Goal: Transaction & Acquisition: Purchase product/service

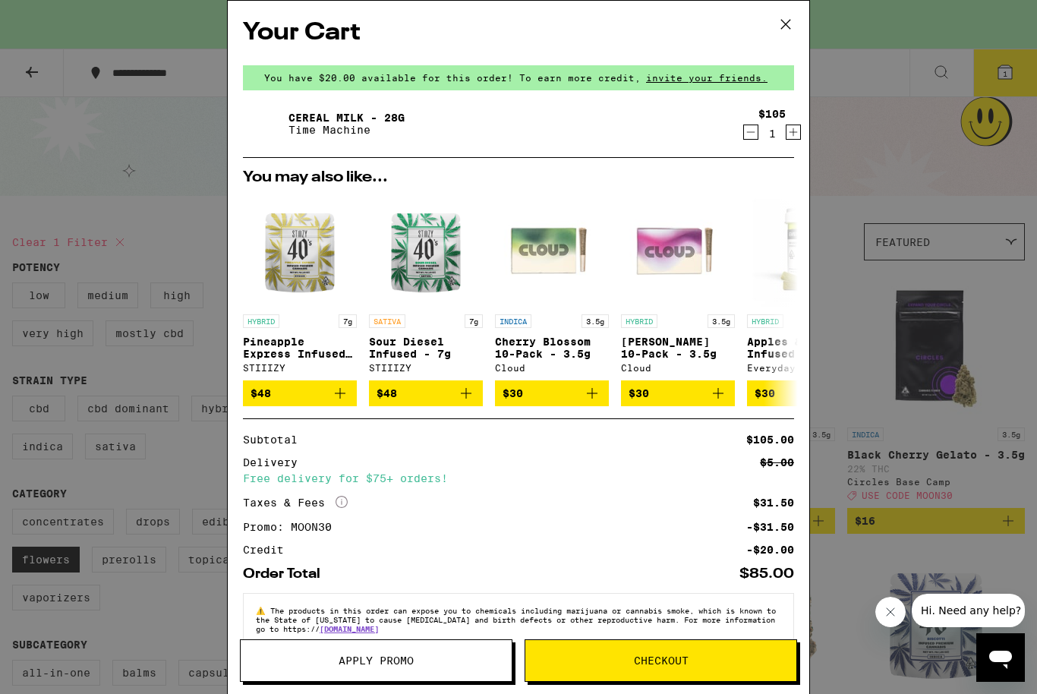
click at [738, 672] on button "Checkout" at bounding box center [661, 660] width 273 height 43
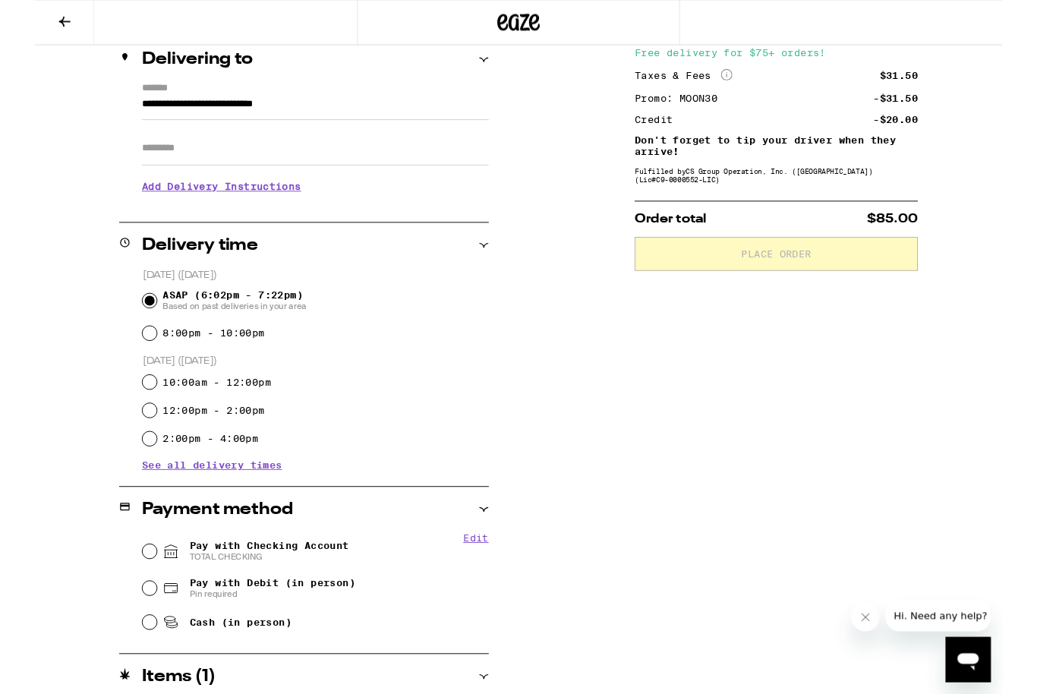
click at [130, 591] on input "Pay with Checking Account TOTAL CHECKING" at bounding box center [122, 591] width 15 height 15
radio input "true"
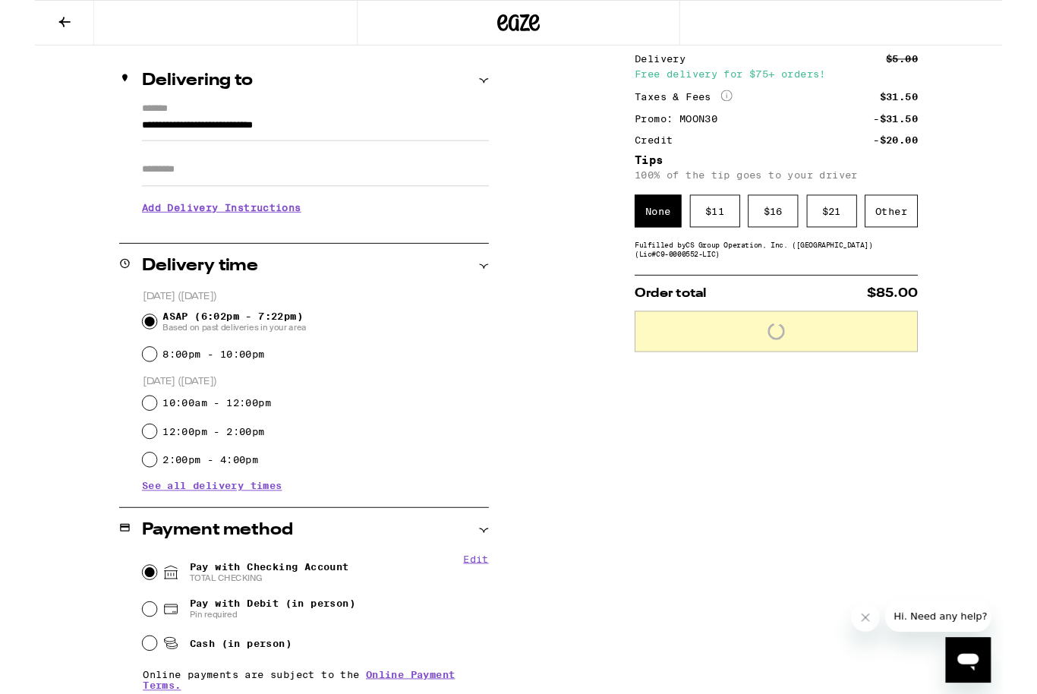
scroll to position [130, 0]
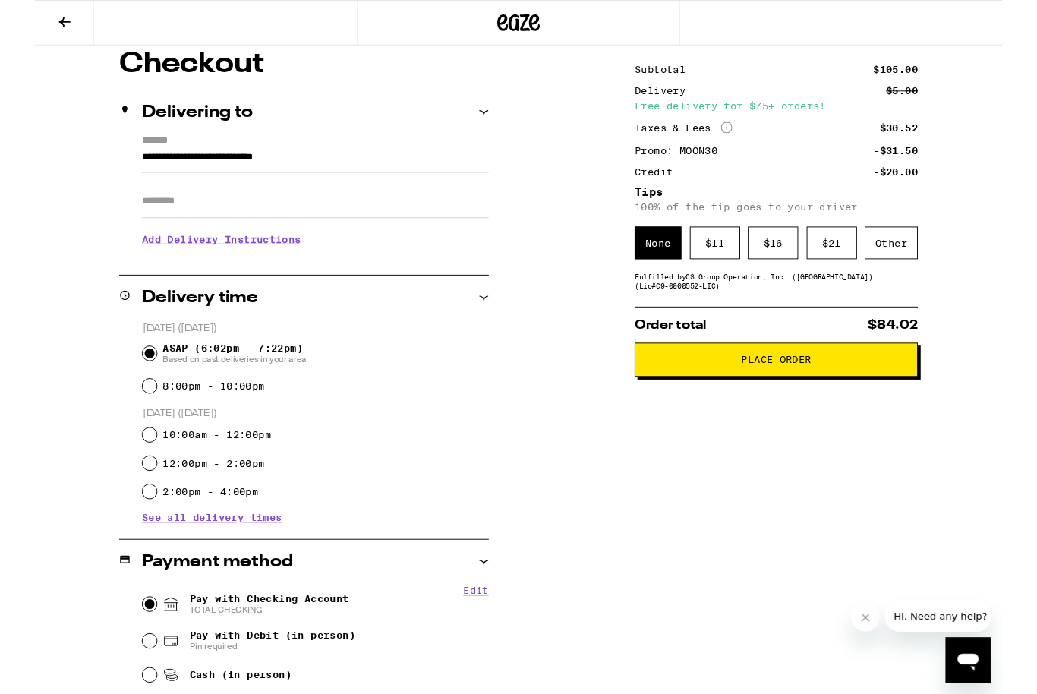
click at [919, 270] on div "Other" at bounding box center [918, 260] width 57 height 35
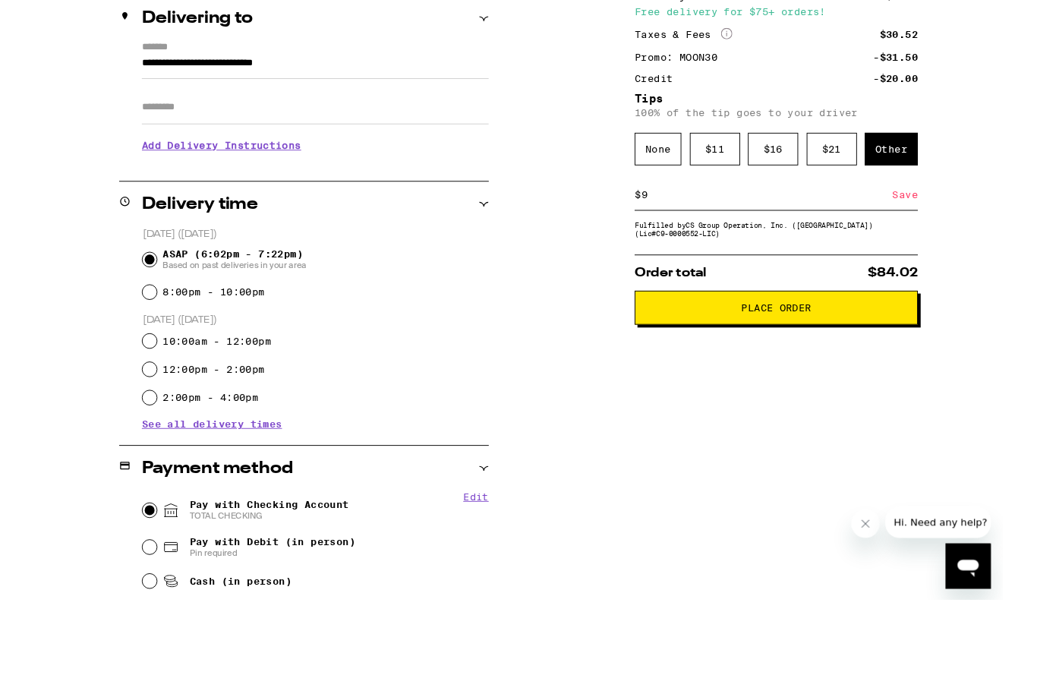
type input "9"
click at [931, 292] on div "Save" at bounding box center [932, 308] width 27 height 33
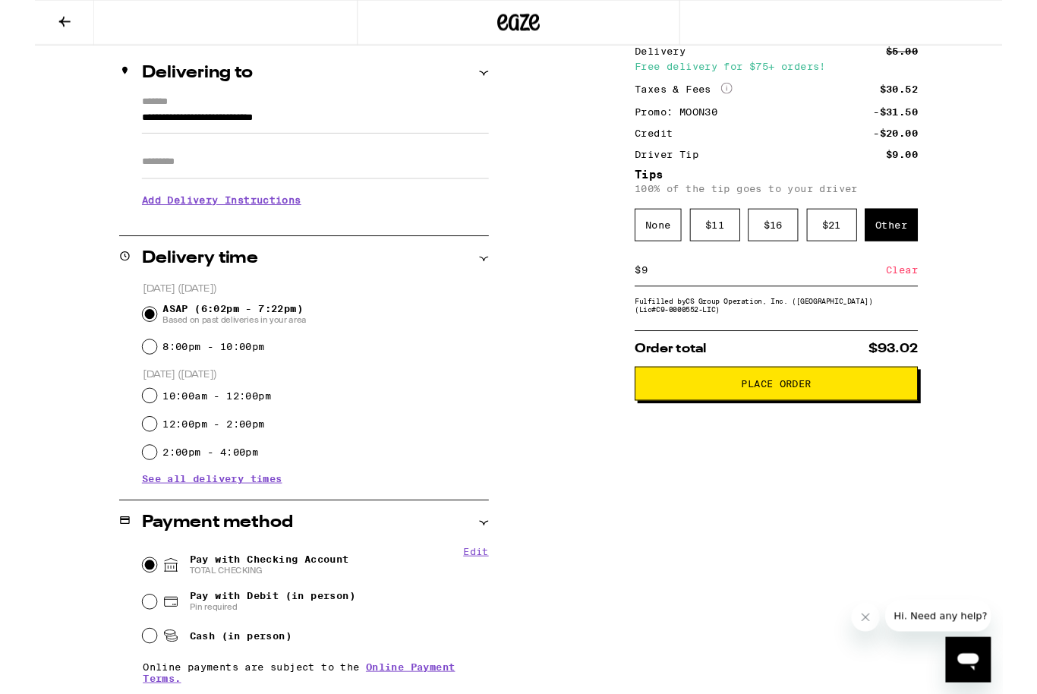
scroll to position [172, 0]
click at [897, 429] on button "Place Order" at bounding box center [795, 411] width 304 height 36
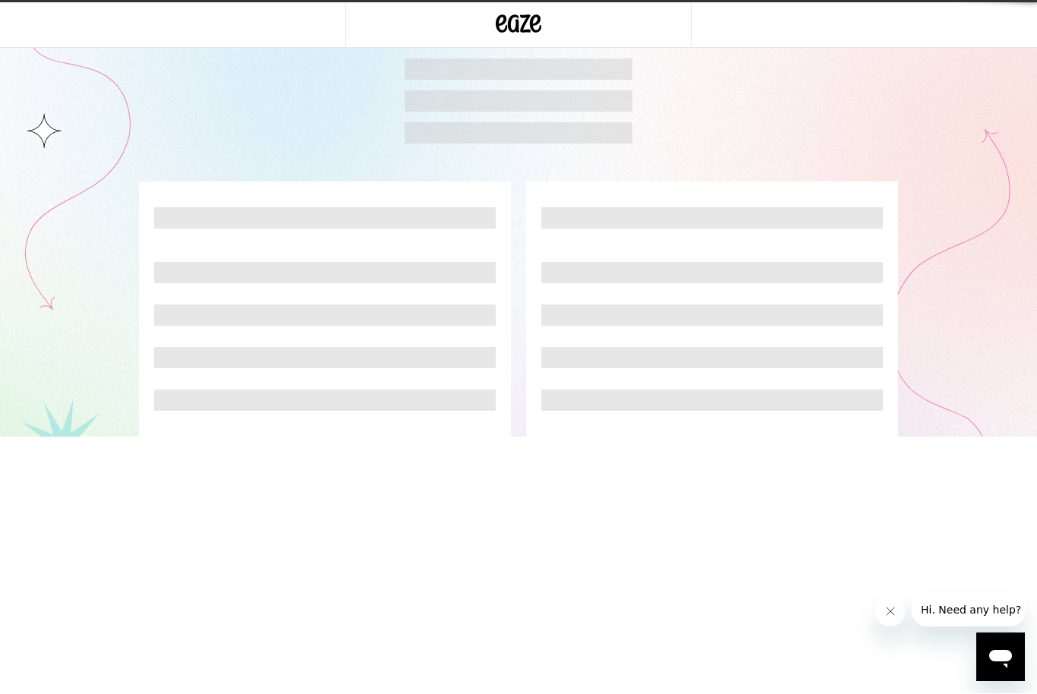
scroll to position [1, 0]
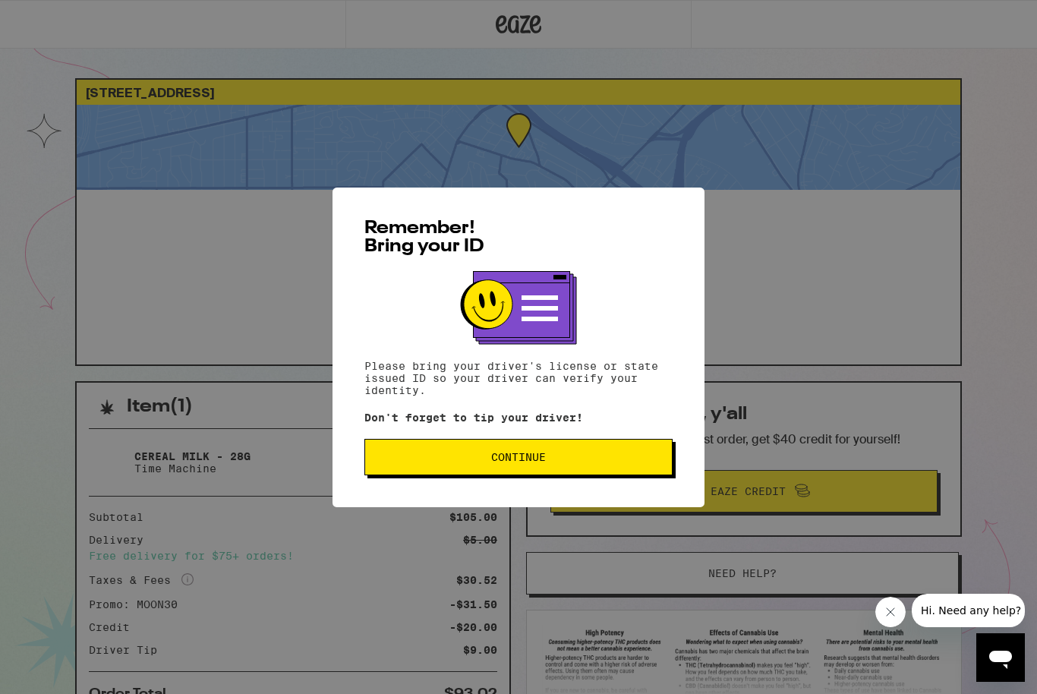
click at [599, 468] on button "Continue" at bounding box center [518, 457] width 308 height 36
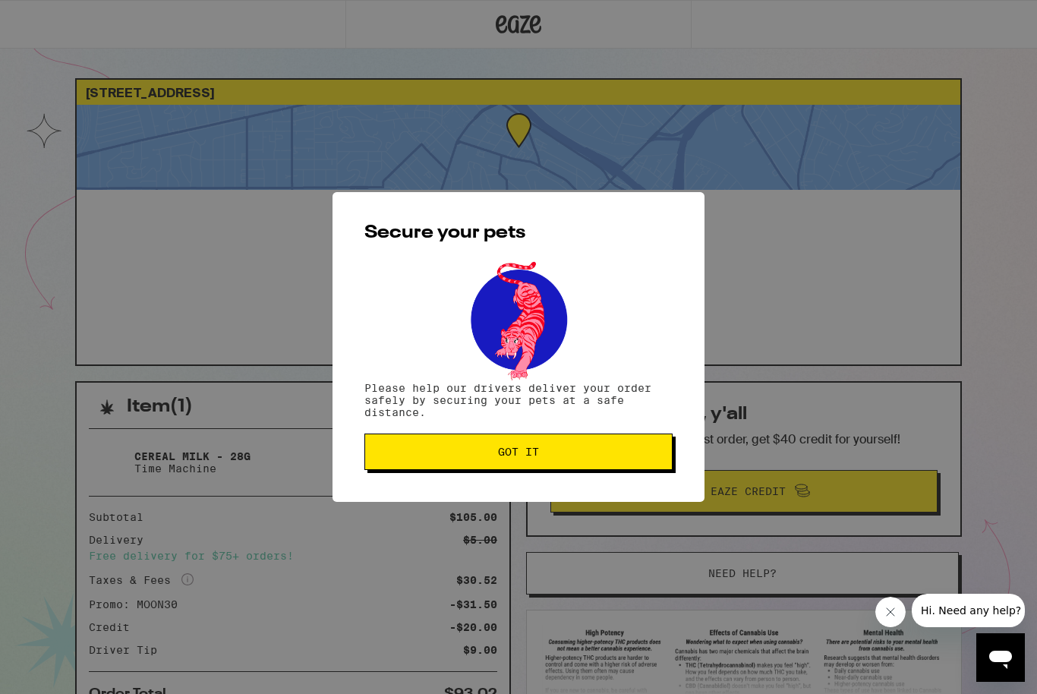
click at [572, 463] on button "Got it" at bounding box center [518, 452] width 308 height 36
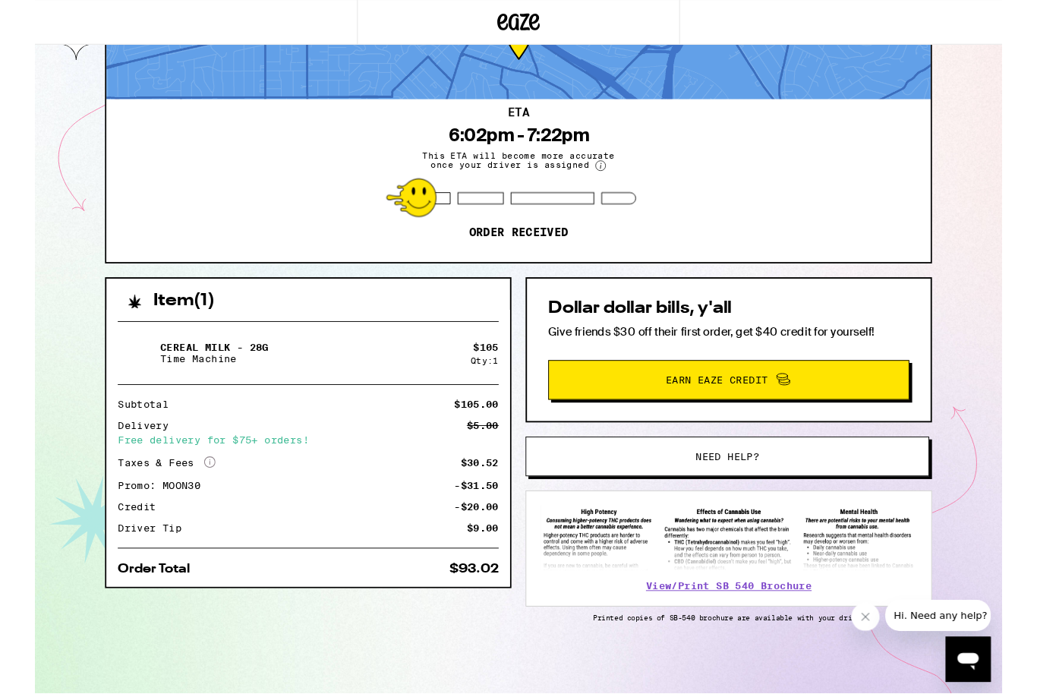
scroll to position [0, 0]
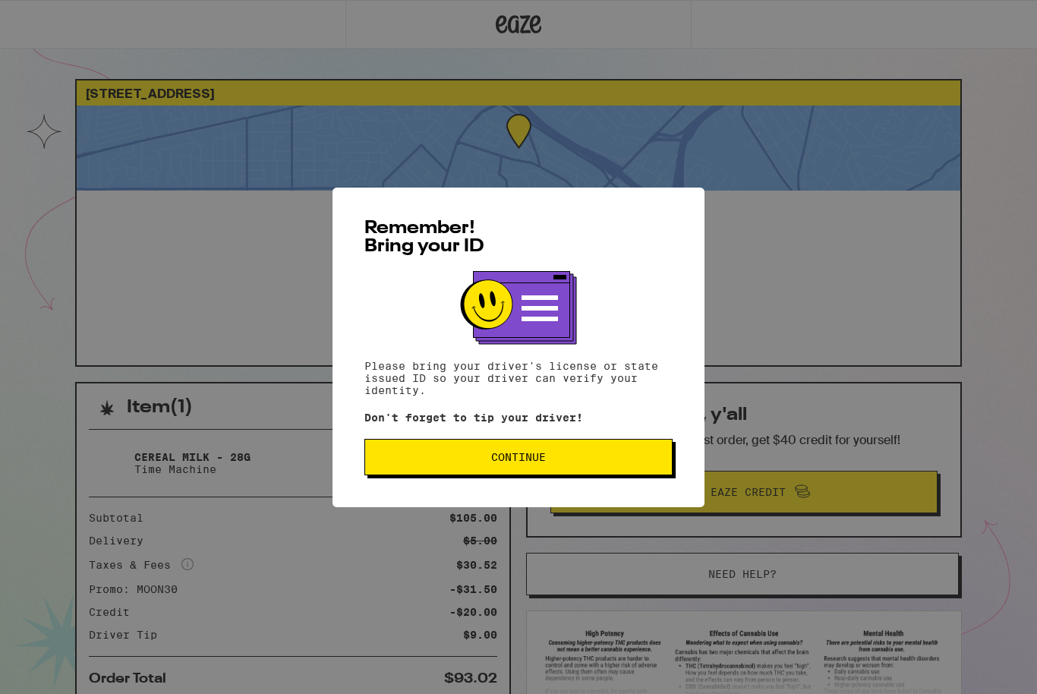
click at [657, 447] on button "Continue" at bounding box center [518, 457] width 308 height 36
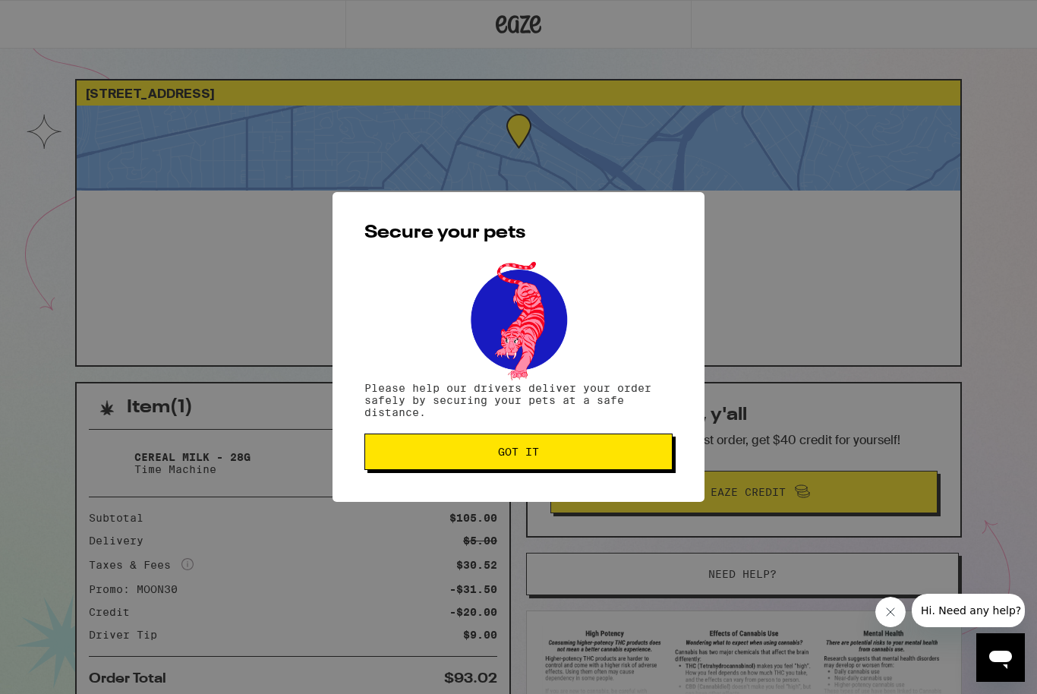
click at [659, 464] on button "Got it" at bounding box center [518, 452] width 308 height 36
